Goal: Transaction & Acquisition: Purchase product/service

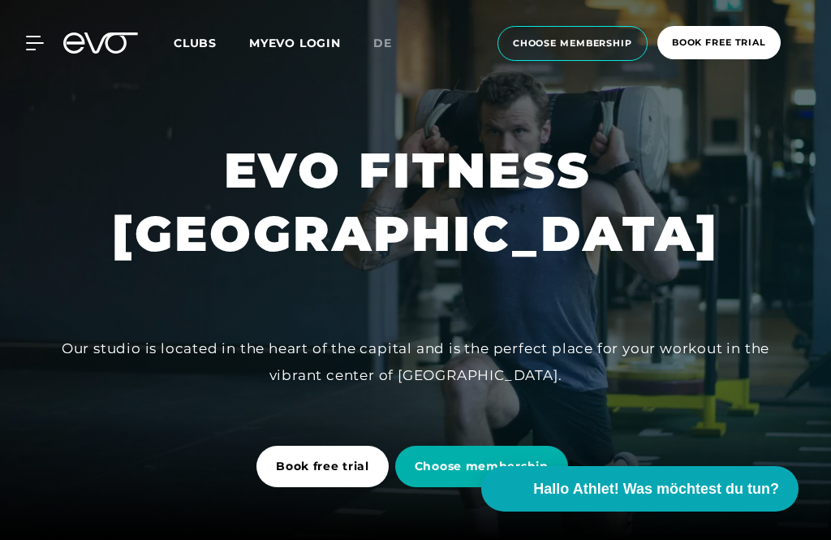
click at [37, 47] on icon at bounding box center [35, 43] width 18 height 15
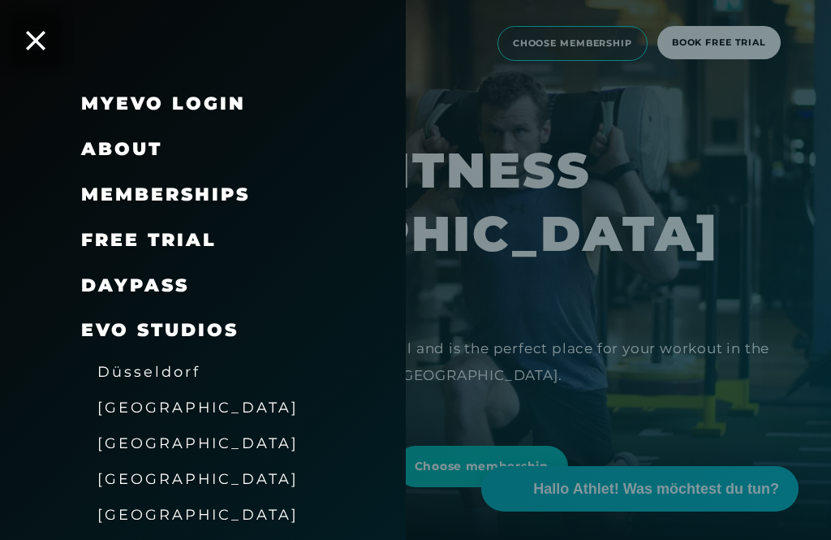
click at [123, 203] on span "Memberships" at bounding box center [165, 194] width 169 height 22
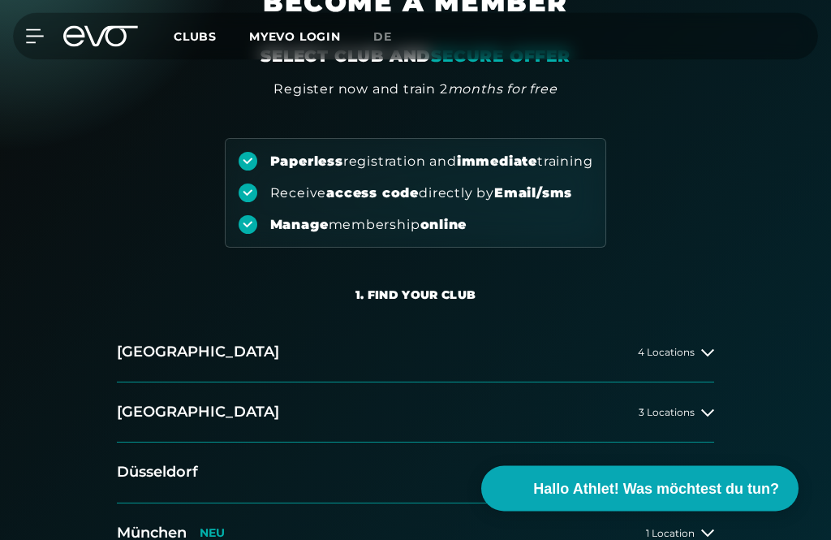
scroll to position [98, 0]
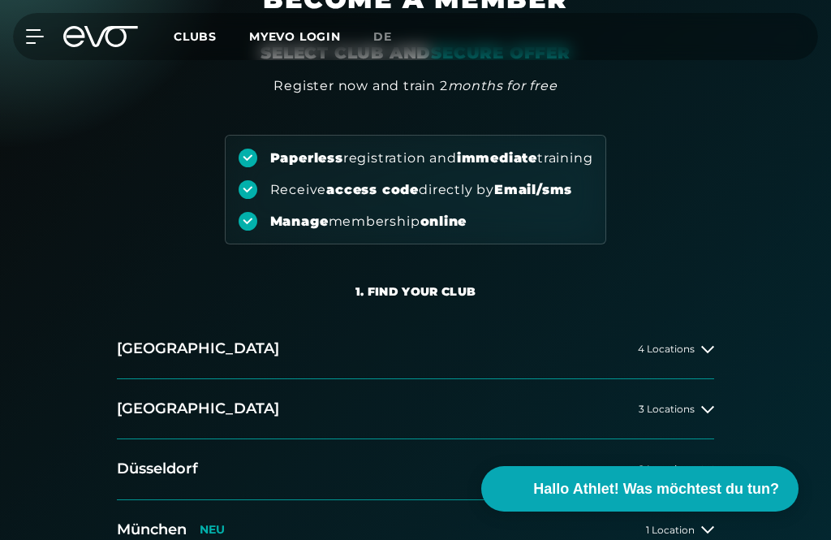
click at [165, 420] on button "[GEOGRAPHIC_DATA] 3 Locations" at bounding box center [415, 409] width 597 height 60
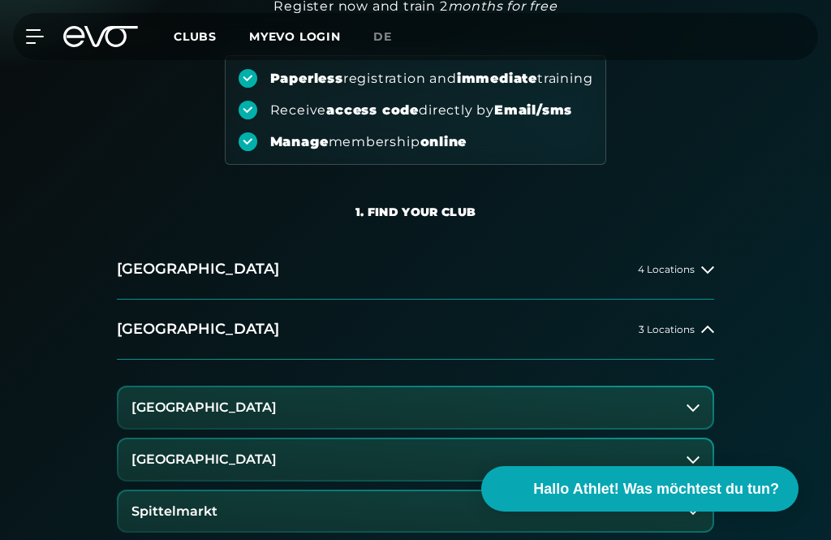
scroll to position [177, 0]
click at [153, 447] on button "[GEOGRAPHIC_DATA]" at bounding box center [415, 460] width 594 height 41
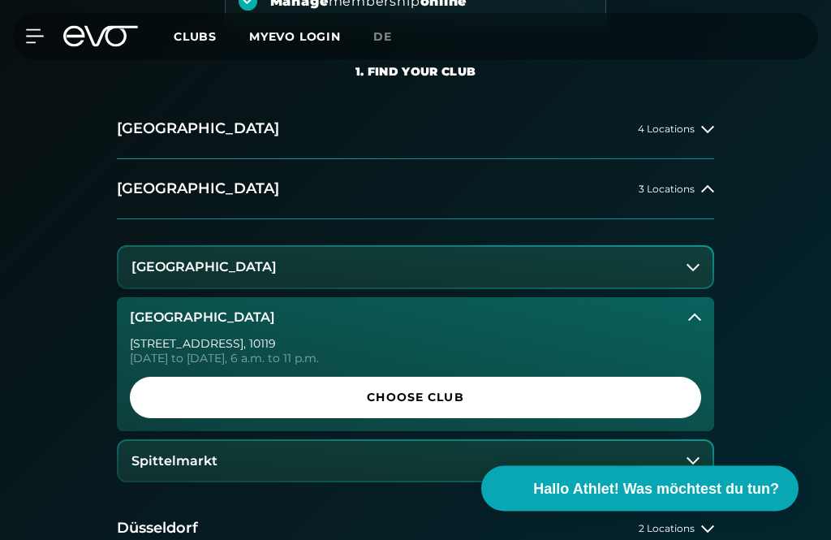
click at [157, 455] on h3 "Spittelmarkt" at bounding box center [174, 462] width 86 height 15
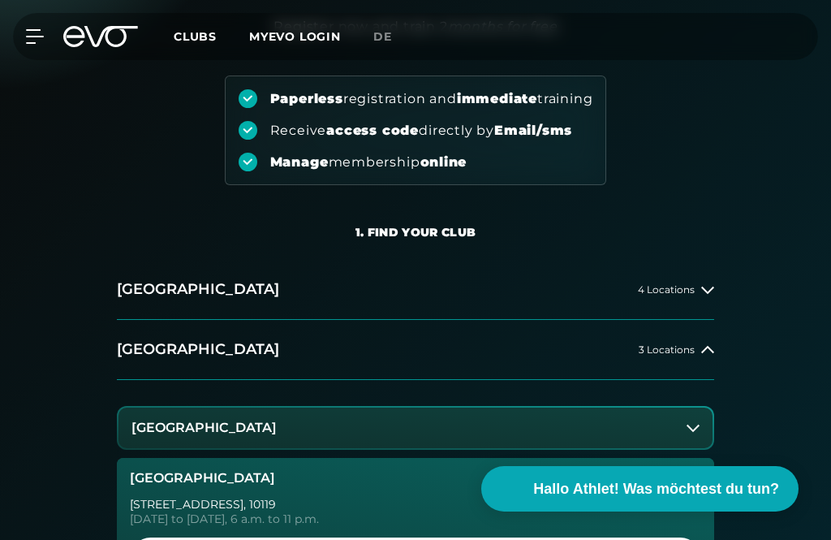
scroll to position [0, 0]
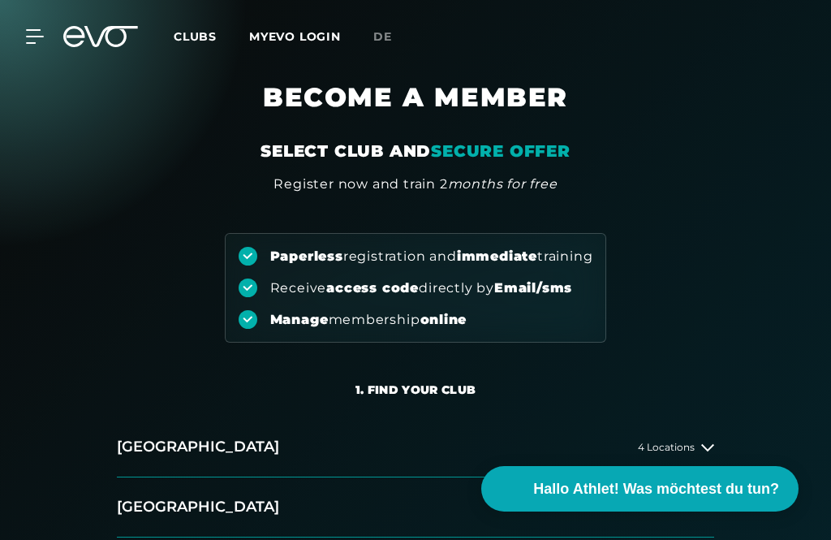
click at [197, 30] on span "Clubs" at bounding box center [195, 36] width 43 height 15
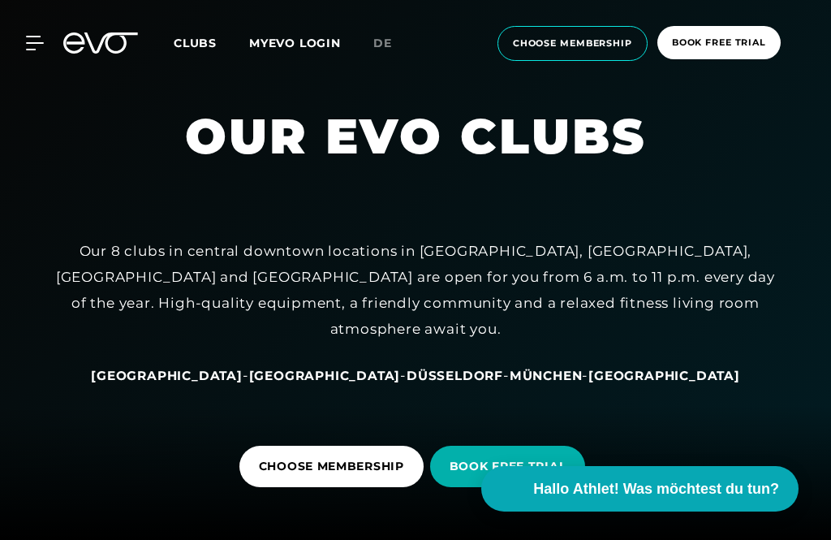
click at [110, 34] on icon at bounding box center [111, 42] width 54 height 21
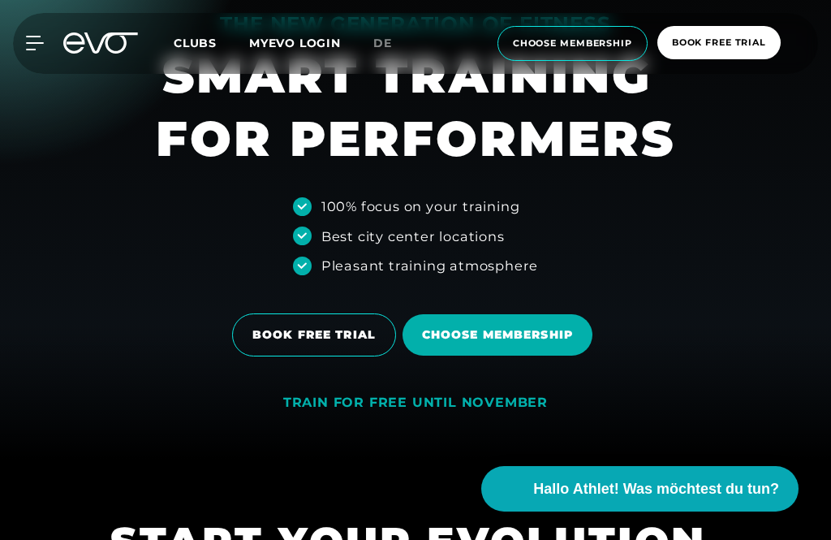
scroll to position [80, 0]
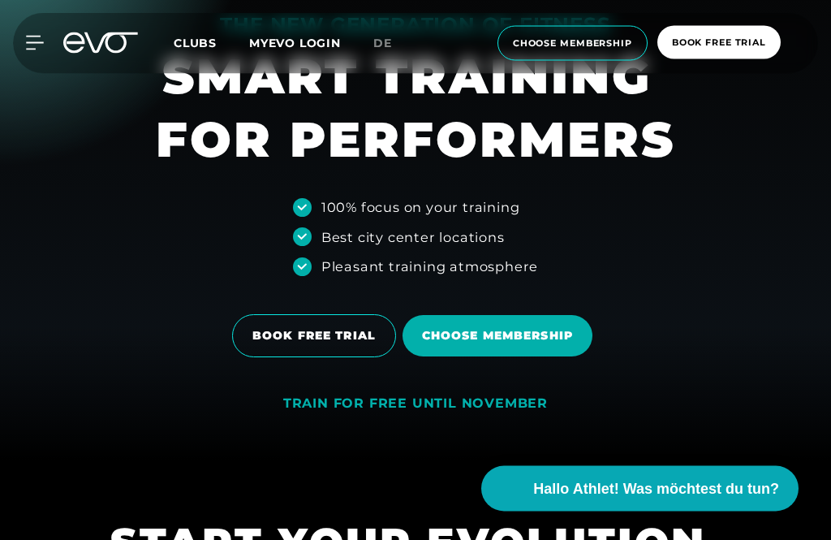
click at [356, 413] on div "TRAIN FOR FREE UNTIL NOVEMBER" at bounding box center [415, 404] width 265 height 17
click at [380, 420] on div "TRAIN FOR FREE UNTIL NOVEMBER" at bounding box center [415, 408] width 265 height 24
click at [461, 345] on span "Choose membership" at bounding box center [497, 336] width 151 height 17
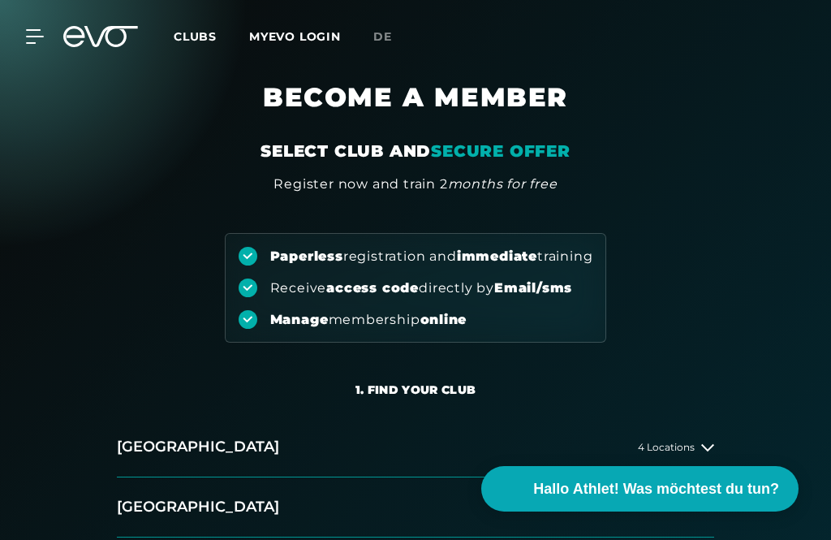
click at [155, 505] on h2 "[GEOGRAPHIC_DATA]" at bounding box center [198, 507] width 162 height 20
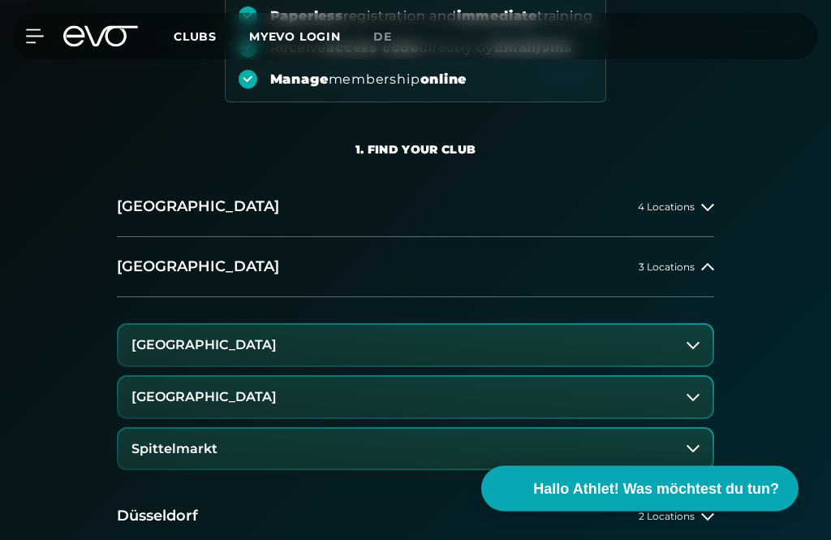
click at [153, 445] on h3 "Spittelmarkt" at bounding box center [174, 449] width 86 height 15
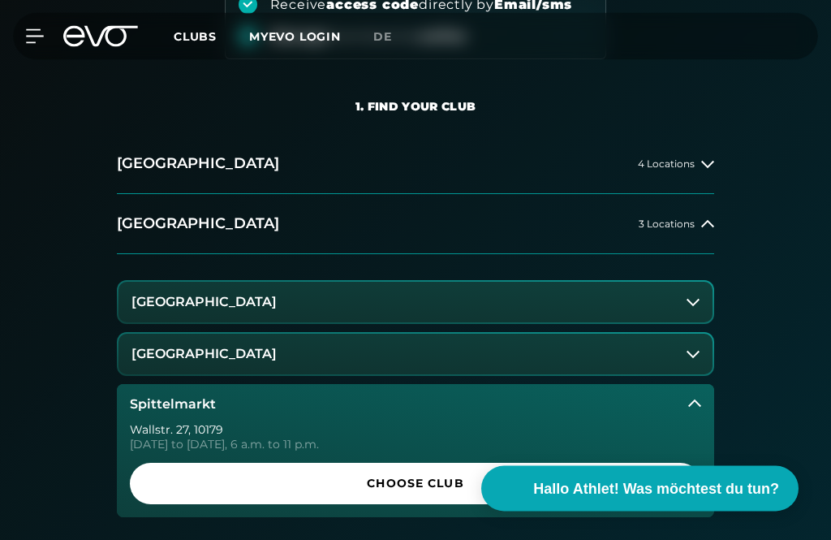
scroll to position [283, 0]
click at [177, 472] on link "Choose Club" at bounding box center [415, 483] width 571 height 41
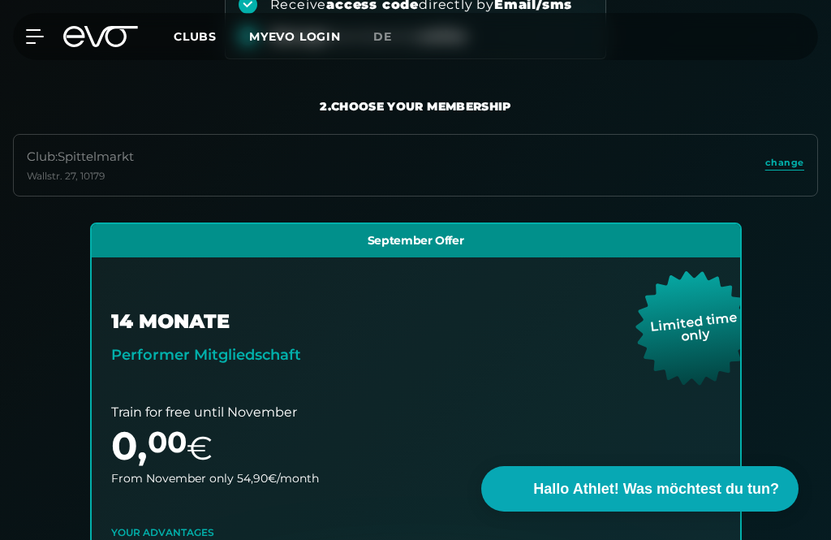
scroll to position [309, 0]
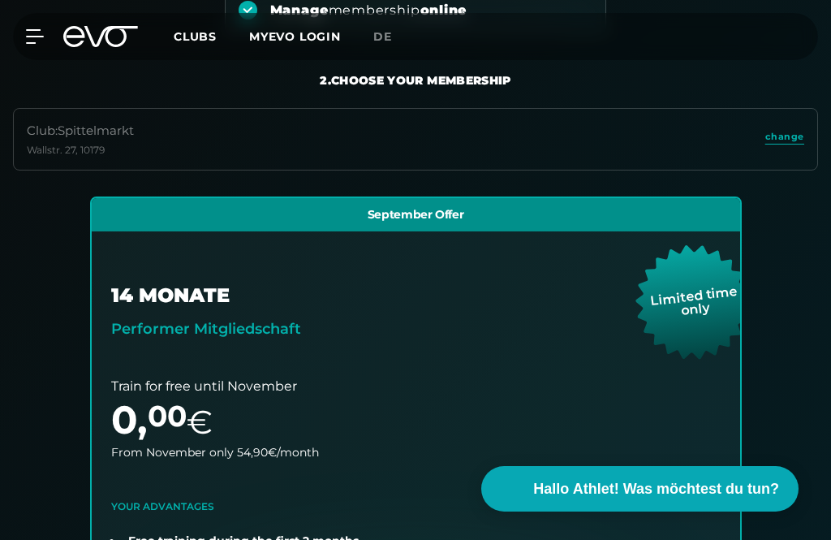
click at [92, 30] on icon at bounding box center [100, 36] width 75 height 21
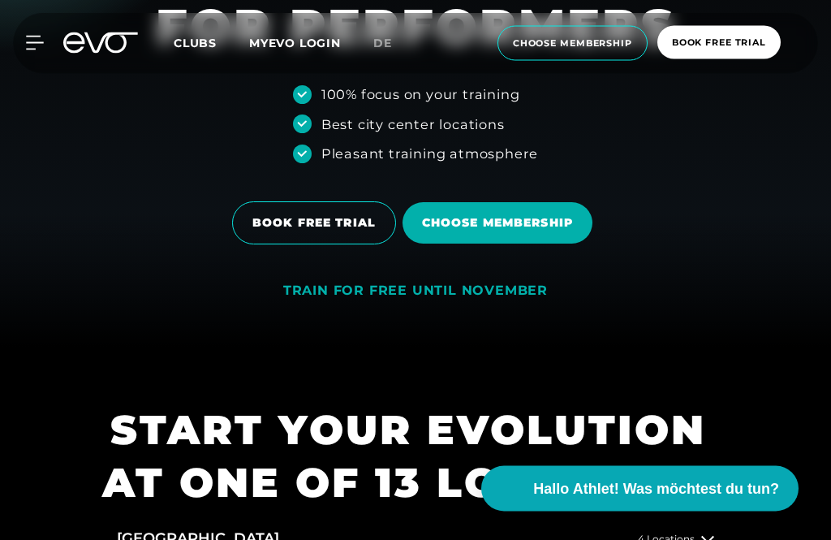
scroll to position [193, 0]
click at [299, 244] on span "BOOK FREE TRIAL" at bounding box center [314, 222] width 164 height 43
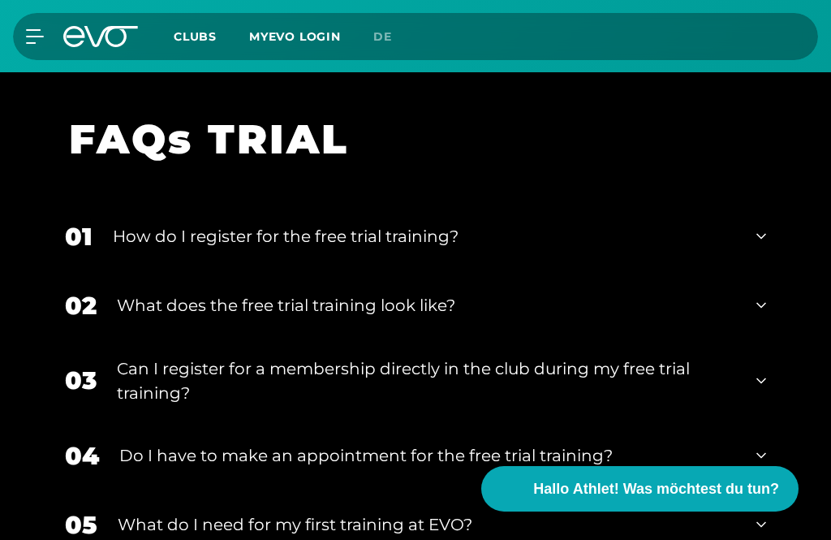
scroll to position [1171, 0]
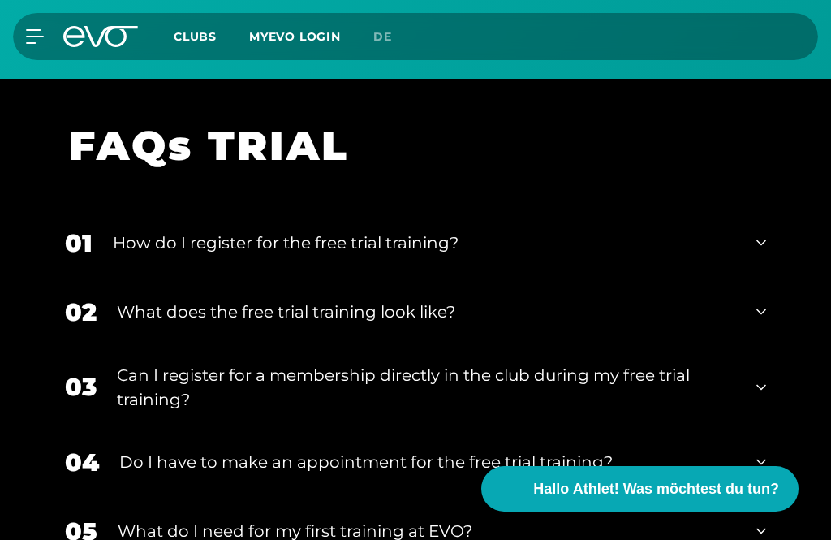
click at [108, 317] on div "02 What does the free trial training look like?" at bounding box center [416, 312] width 734 height 69
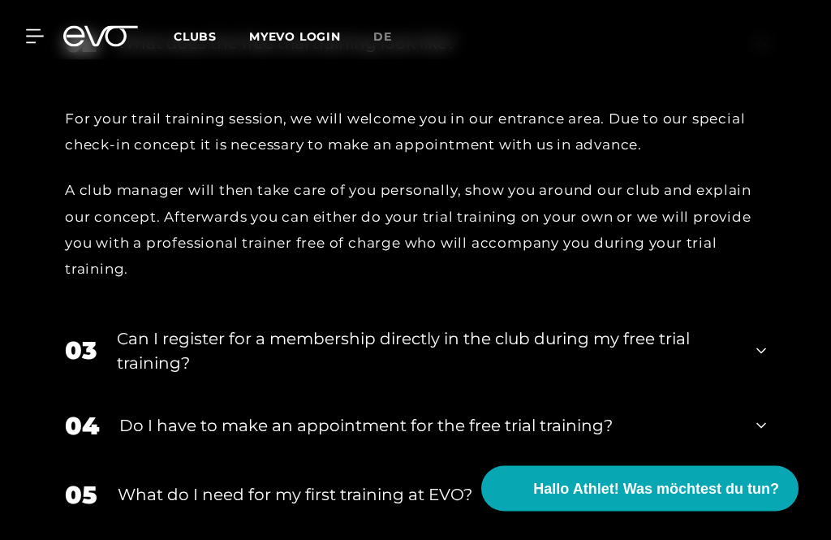
scroll to position [1440, 0]
click at [111, 355] on div "03 Can I register for a membership directly in the club during my free trial tr…" at bounding box center [416, 350] width 734 height 81
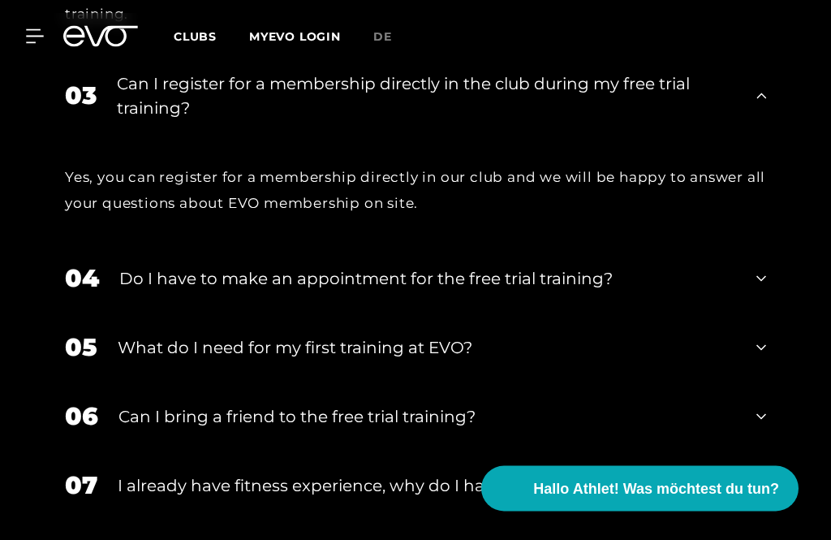
click at [115, 355] on div "05 What do I need for my first training at EVO?" at bounding box center [416, 347] width 734 height 69
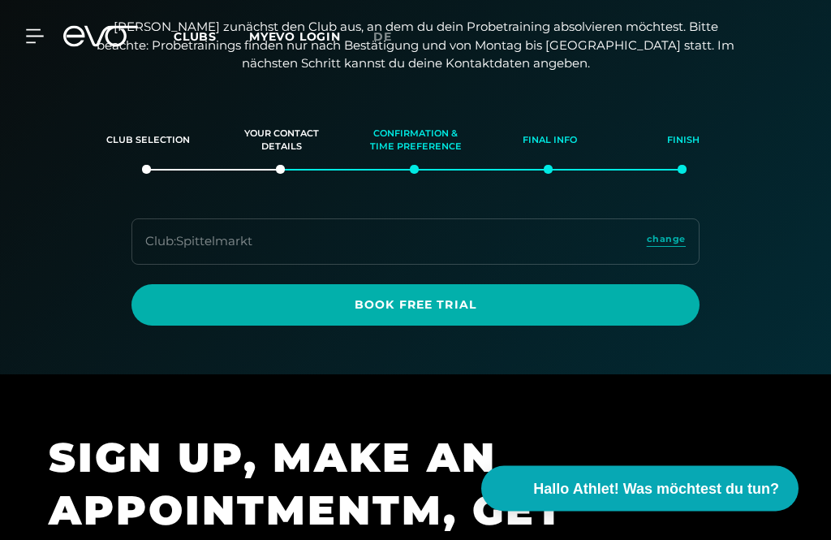
scroll to position [0, 0]
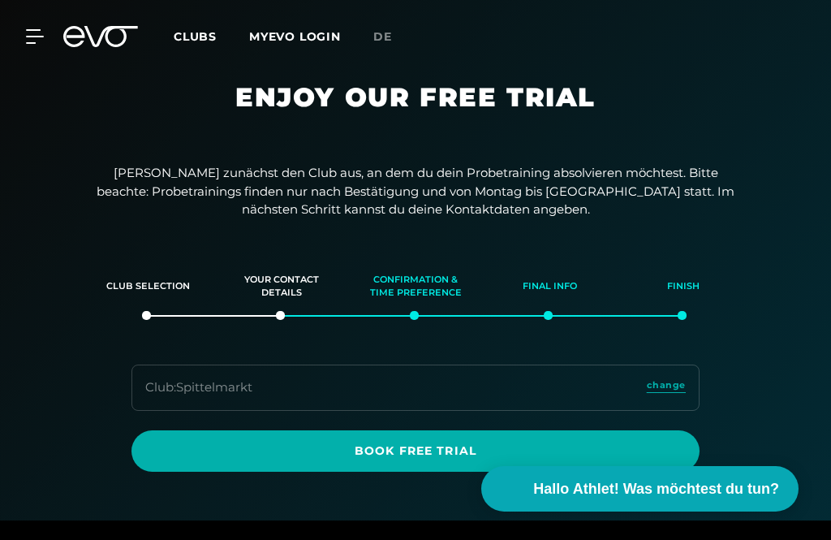
click at [38, 41] on icon at bounding box center [35, 36] width 18 height 15
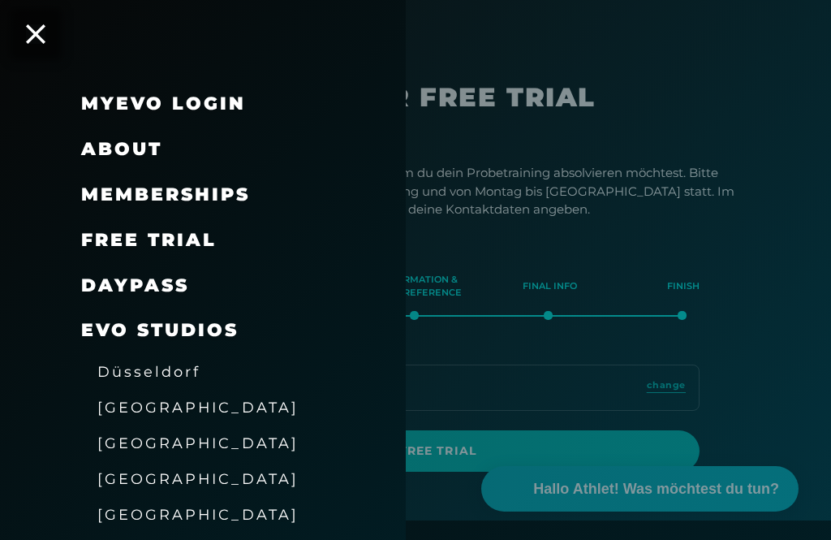
click at [104, 151] on span "About" at bounding box center [121, 149] width 81 height 22
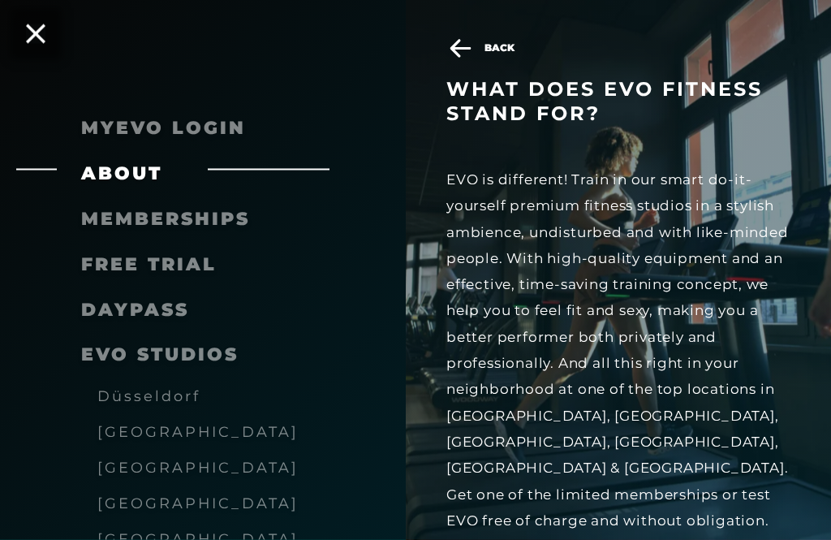
scroll to position [455, 0]
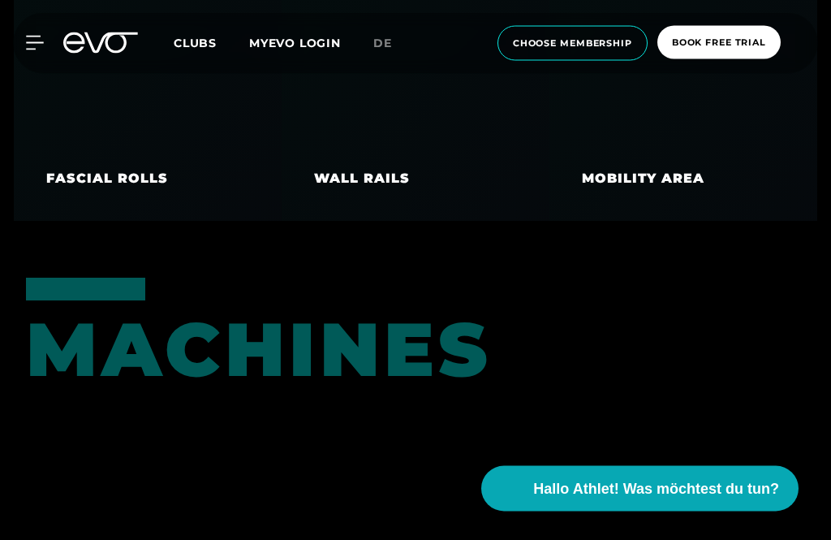
scroll to position [6199, 0]
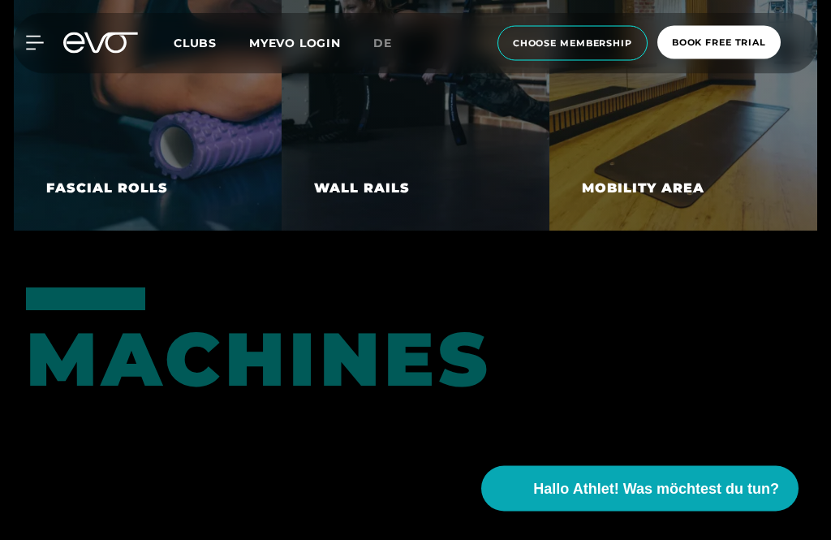
click at [43, 45] on icon at bounding box center [35, 43] width 18 height 15
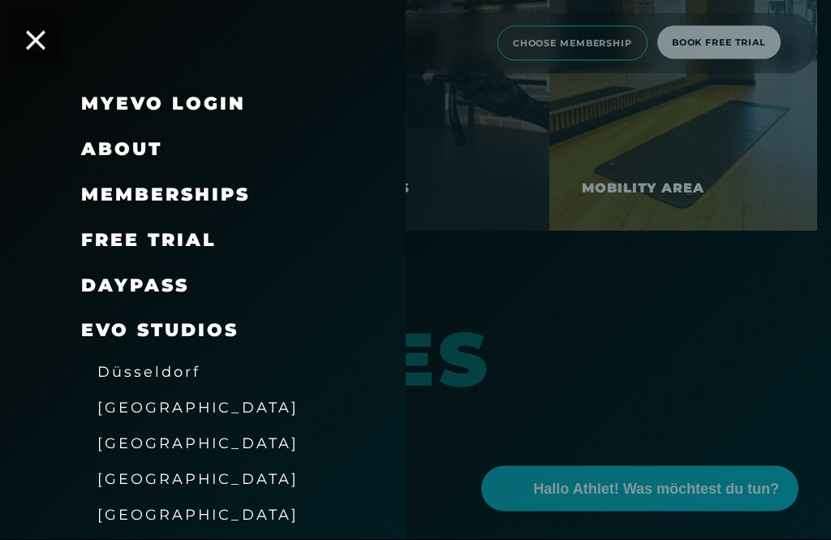
scroll to position [6200, 0]
click at [96, 143] on span "About" at bounding box center [121, 149] width 81 height 22
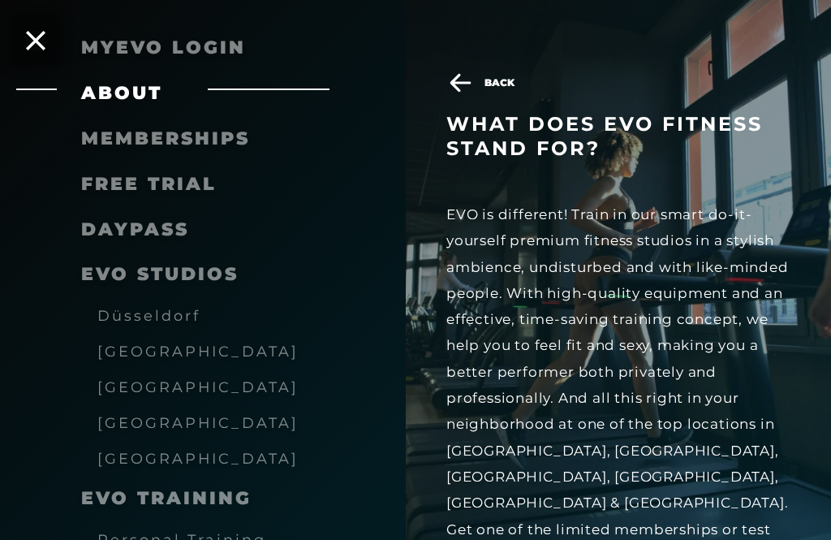
scroll to position [81, 0]
click at [104, 136] on span "Memberships" at bounding box center [165, 138] width 169 height 22
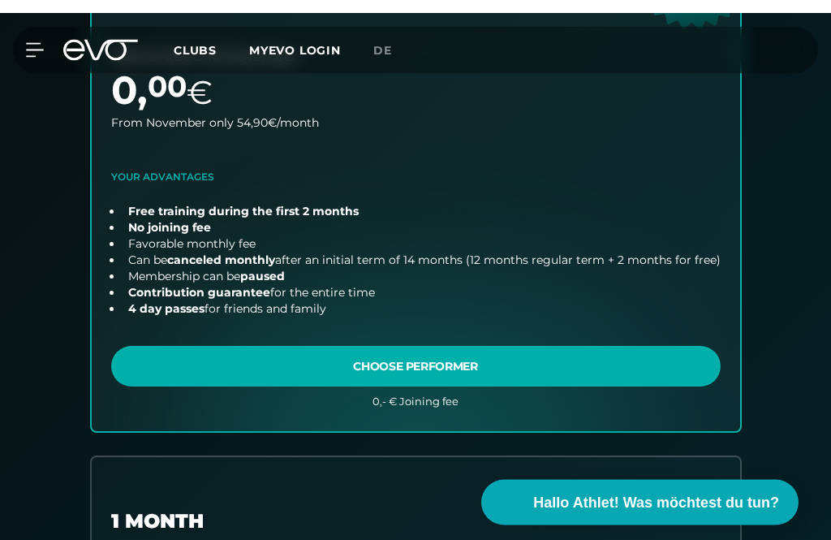
scroll to position [637, 0]
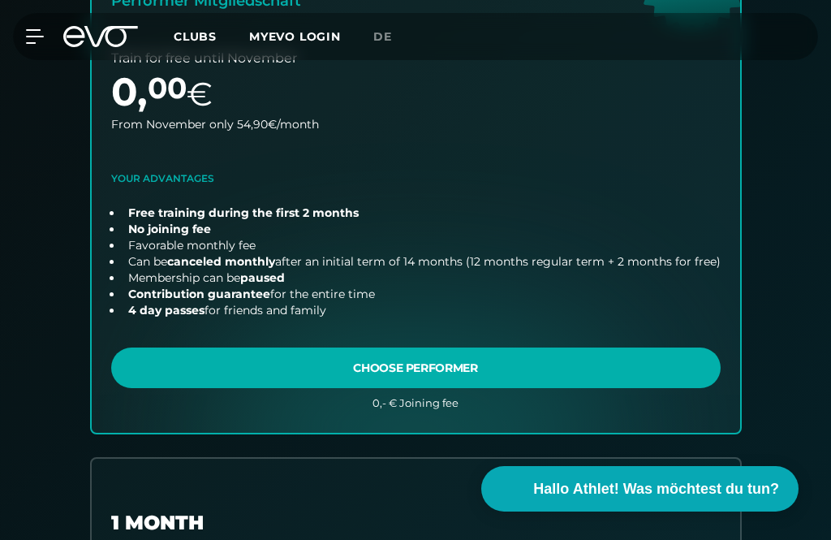
click at [175, 366] on link "choose plan" at bounding box center [416, 151] width 648 height 563
